Goal: Find specific page/section: Find specific page/section

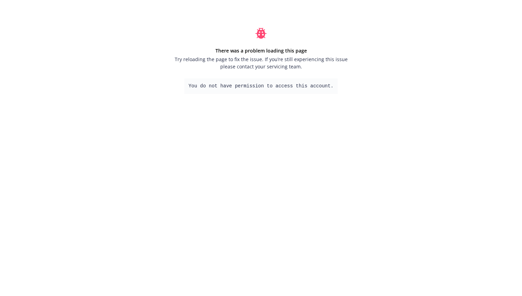
drag, startPoint x: 189, startPoint y: 86, endPoint x: 380, endPoint y: 84, distance: 190.6
click at [380, 84] on div "There was a problem loading this page Try reloading the page to fix the issue. …" at bounding box center [261, 61] width 522 height 122
